Goal: Obtain resource: Obtain resource

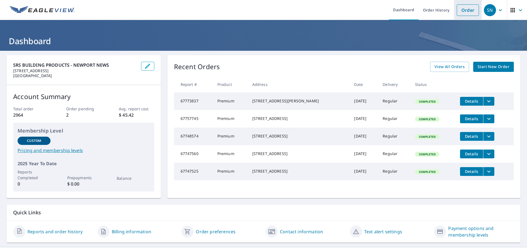
click at [461, 13] on link "Order" at bounding box center [467, 10] width 22 height 12
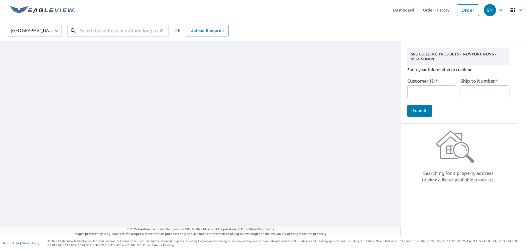
click at [130, 31] on input "text" at bounding box center [118, 30] width 78 height 15
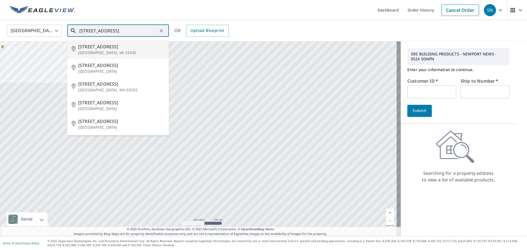
click at [110, 44] on span "6 Waterview Circle" at bounding box center [121, 46] width 86 height 7
type input "6 Waterview Circle Smithfield, VA 23430"
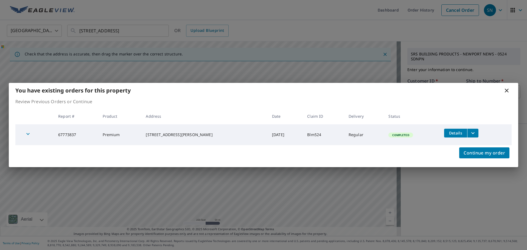
click at [471, 134] on icon "filesDropdownBtn-67773837" at bounding box center [472, 133] width 3 height 2
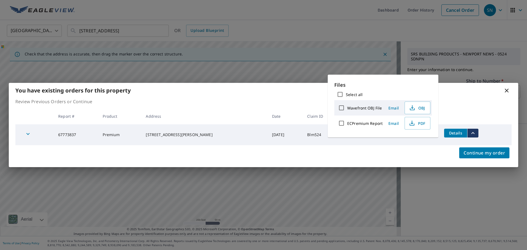
click at [395, 125] on span "Email" at bounding box center [393, 123] width 13 height 5
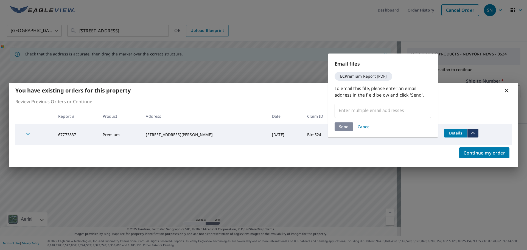
click at [356, 107] on input "text" at bounding box center [378, 110] width 83 height 10
click at [369, 109] on input "text" at bounding box center [378, 110] width 83 height 10
click at [368, 114] on input "text" at bounding box center [378, 110] width 83 height 10
click at [342, 109] on input "text" at bounding box center [378, 110] width 83 height 10
click at [335, 115] on div "​" at bounding box center [382, 110] width 97 height 15
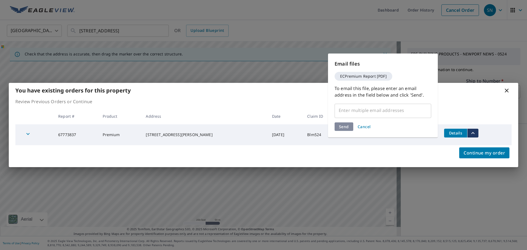
click at [356, 75] on span "ECPremium Report [PDF]" at bounding box center [362, 76] width 53 height 4
click at [351, 112] on input "text" at bounding box center [378, 110] width 83 height 10
click at [384, 111] on input "text" at bounding box center [378, 110] width 83 height 10
click at [350, 112] on input "text" at bounding box center [378, 110] width 83 height 10
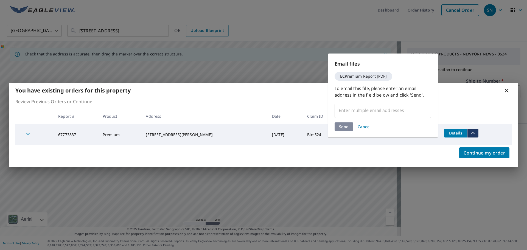
click at [350, 112] on input "text" at bounding box center [378, 110] width 83 height 10
drag, startPoint x: 339, startPoint y: 109, endPoint x: 343, endPoint y: 109, distance: 4.2
click at [343, 109] on input "text" at bounding box center [378, 110] width 83 height 10
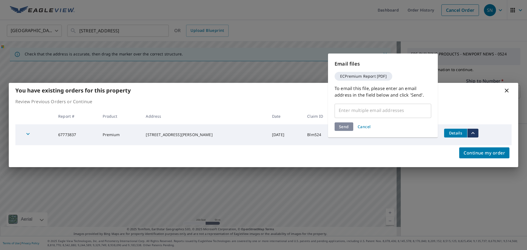
click at [348, 111] on input "text" at bounding box center [378, 110] width 83 height 10
click at [363, 125] on span "Cancel" at bounding box center [363, 126] width 13 height 5
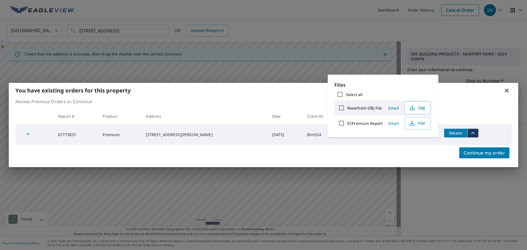
click at [338, 123] on input "ECPremium Report" at bounding box center [341, 123] width 12 height 12
checkbox input "true"
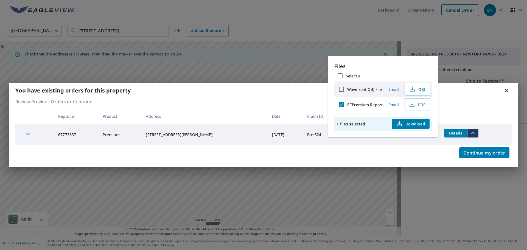
click at [394, 105] on span "Email" at bounding box center [393, 104] width 13 height 5
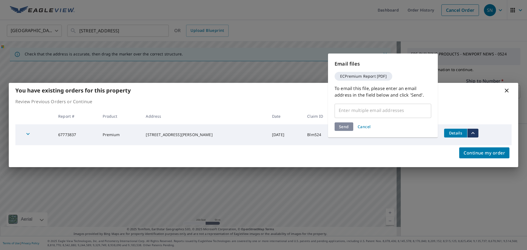
drag, startPoint x: 358, startPoint y: 110, endPoint x: 346, endPoint y: 109, distance: 12.1
click at [346, 109] on input "text" at bounding box center [378, 110] width 83 height 10
drag, startPoint x: 346, startPoint y: 109, endPoint x: 351, endPoint y: 108, distance: 5.5
click at [351, 108] on input "text" at bounding box center [378, 110] width 83 height 10
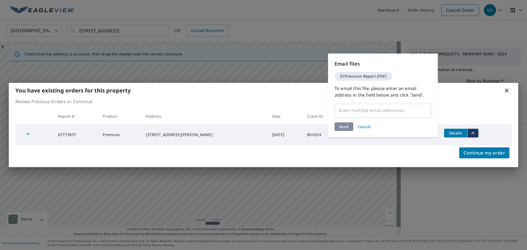
click at [351, 108] on input "text" at bounding box center [378, 110] width 83 height 10
click at [385, 120] on div "Email files ECPremium Report [PDF] To email this file, please enter an email ad…" at bounding box center [383, 95] width 110 height 84
click at [361, 128] on span "Cancel" at bounding box center [363, 126] width 13 height 5
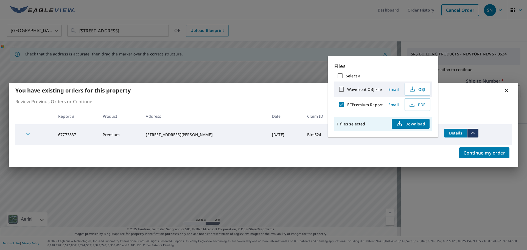
click at [406, 126] on span "Download" at bounding box center [410, 123] width 29 height 7
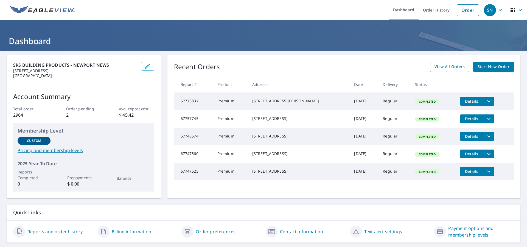
click at [485, 100] on icon "filesDropdownBtn-67773837" at bounding box center [488, 101] width 7 height 7
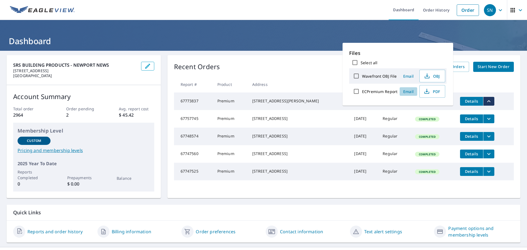
click at [407, 92] on span "Email" at bounding box center [407, 91] width 13 height 5
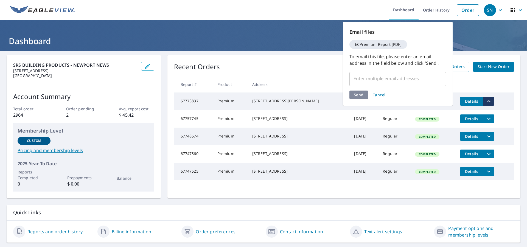
click at [398, 82] on input "text" at bounding box center [393, 78] width 83 height 10
type input "[EMAIL_ADDRESS][DOMAIN_NAME]"
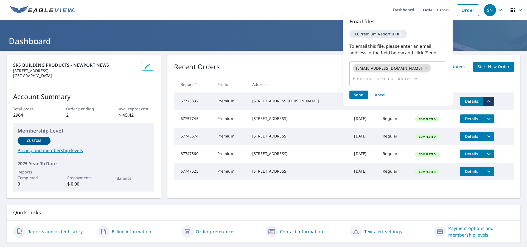
click at [359, 94] on div "Send Cancel" at bounding box center [397, 94] width 97 height 9
click at [360, 95] on span "Send" at bounding box center [358, 94] width 10 height 5
